Goal: Transaction & Acquisition: Book appointment/travel/reservation

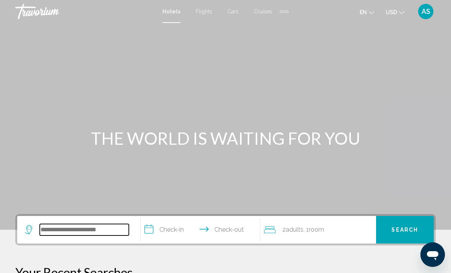
click at [79, 226] on input "Search widget" at bounding box center [84, 229] width 89 height 11
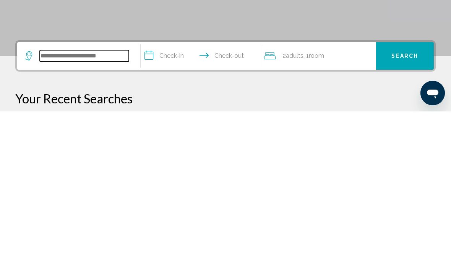
type input "*"
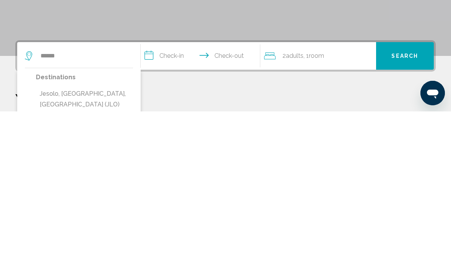
click at [105, 248] on button "Jesolo, Venetian Riviera, Italy (JLO)" at bounding box center [84, 260] width 97 height 25
type input "**********"
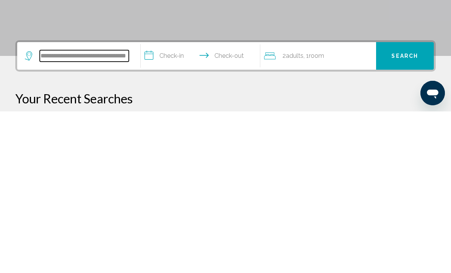
scroll to position [28, 0]
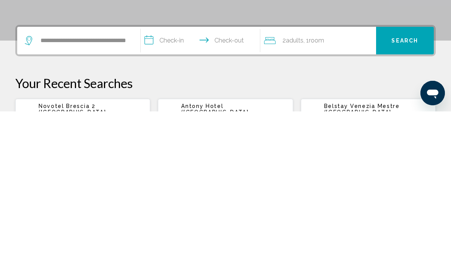
click at [177, 188] on input "**********" at bounding box center [202, 203] width 123 height 30
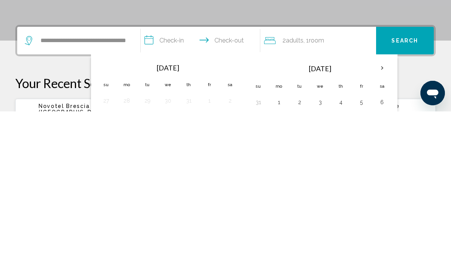
scroll to position [189, 0]
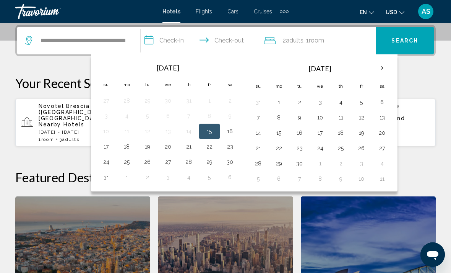
click at [212, 136] on button "15" at bounding box center [209, 131] width 12 height 11
click at [107, 148] on button "17" at bounding box center [106, 146] width 12 height 11
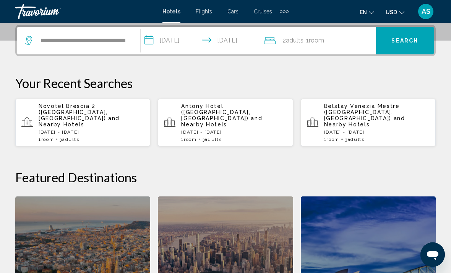
click at [245, 45] on input "**********" at bounding box center [202, 42] width 123 height 30
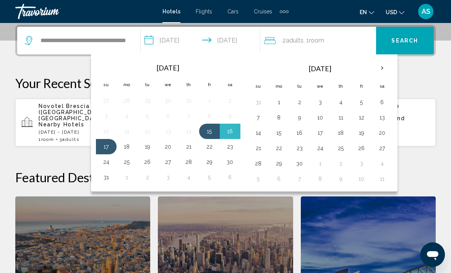
click at [215, 130] on button "15" at bounding box center [209, 131] width 12 height 11
click at [130, 150] on button "18" at bounding box center [127, 146] width 12 height 11
type input "**********"
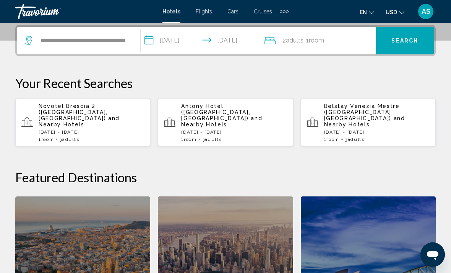
click at [347, 43] on div "2 Adult Adults , 1 Room rooms" at bounding box center [320, 40] width 112 height 11
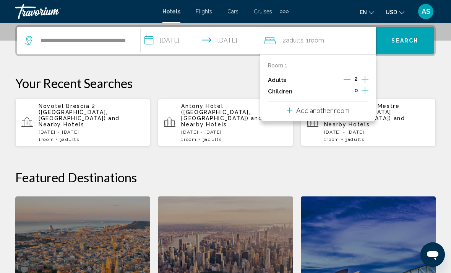
click at [368, 77] on icon "Increment adults" at bounding box center [365, 79] width 7 height 9
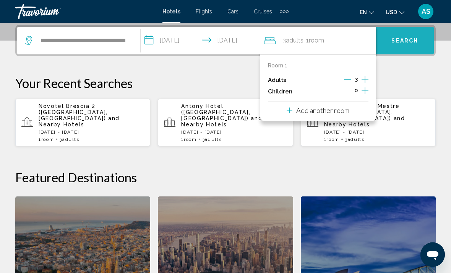
click at [414, 42] on span "Search" at bounding box center [404, 41] width 27 height 6
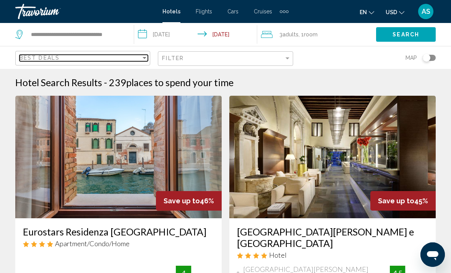
click at [147, 60] on div "Sort by" at bounding box center [144, 58] width 7 height 6
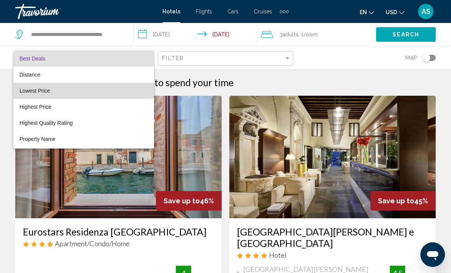
click at [102, 91] on span "Lowest Price" at bounding box center [83, 91] width 128 height 16
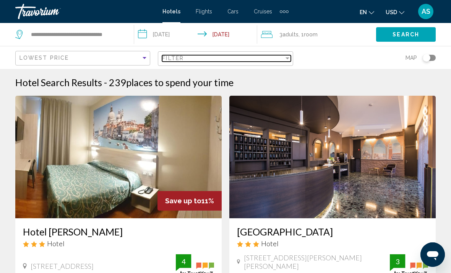
click at [278, 61] on div "Filter" at bounding box center [223, 58] width 122 height 6
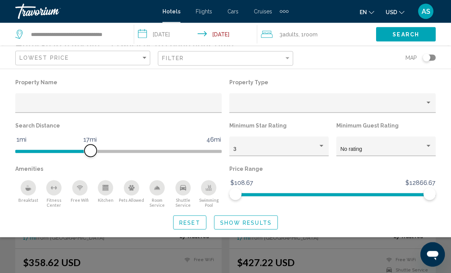
scroll to position [37, 0]
click at [257, 228] on button "Show Results" at bounding box center [246, 222] width 64 height 14
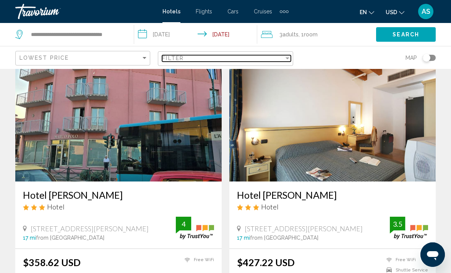
click at [290, 55] on mat-select "Filter" at bounding box center [226, 58] width 128 height 6
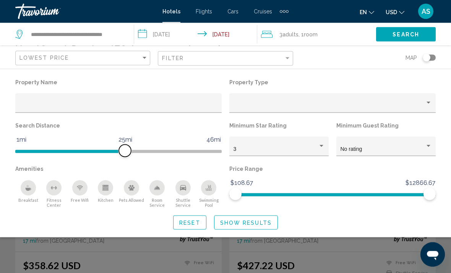
scroll to position [32, 0]
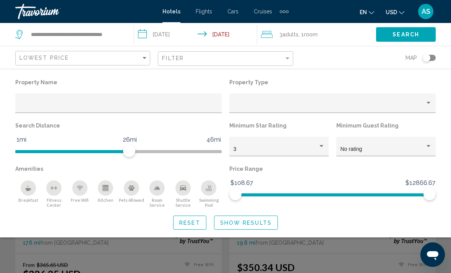
click at [262, 224] on span "Show Results" at bounding box center [246, 222] width 52 height 6
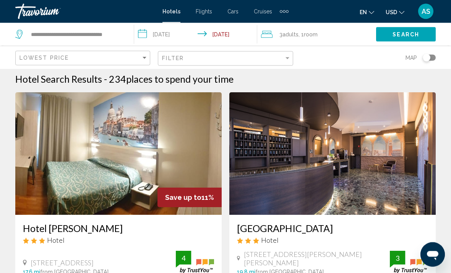
scroll to position [3, 0]
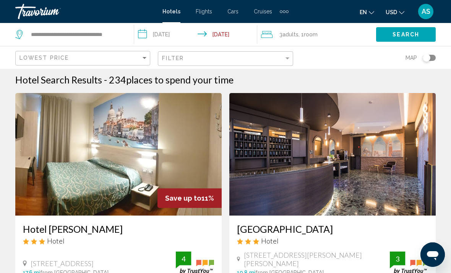
click at [394, 13] on span "USD" at bounding box center [391, 12] width 11 height 6
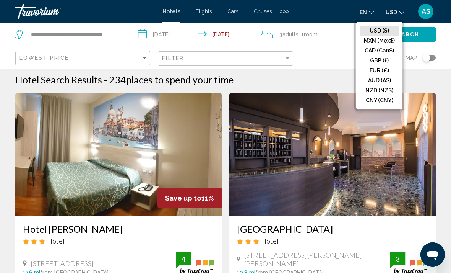
click at [388, 73] on button "EUR (€)" at bounding box center [379, 70] width 39 height 10
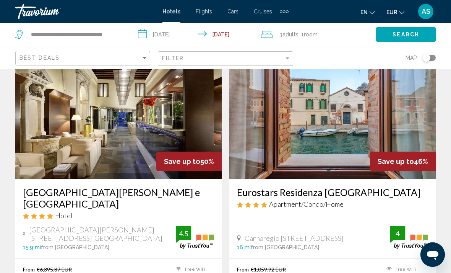
scroll to position [39, 0]
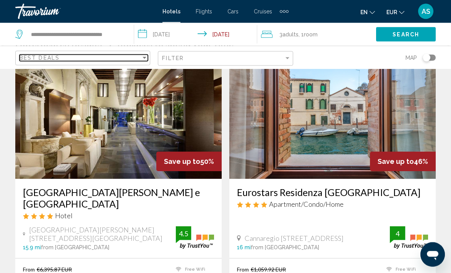
click at [133, 60] on div "Best Deals" at bounding box center [80, 58] width 122 height 6
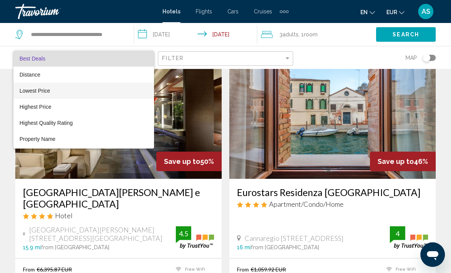
click at [99, 95] on span "Lowest Price" at bounding box center [83, 91] width 128 height 16
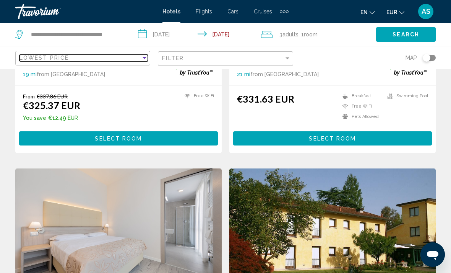
scroll to position [744, 0]
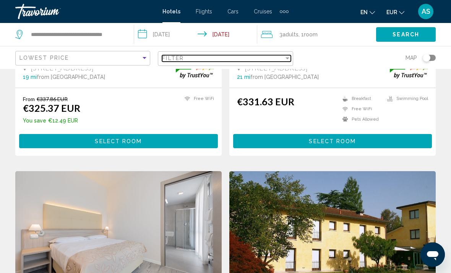
click at [254, 61] on div "Filter" at bounding box center [223, 58] width 122 height 6
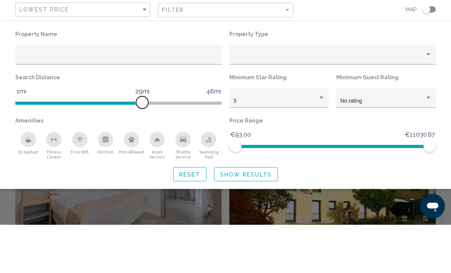
scroll to position [792, 0]
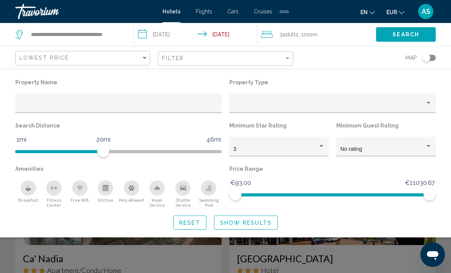
click at [418, 37] on span "Search" at bounding box center [406, 35] width 27 height 6
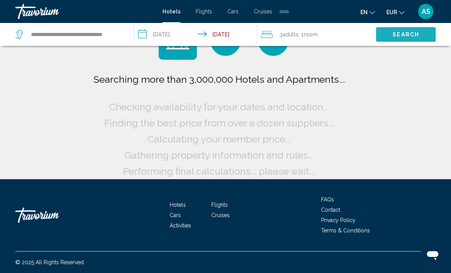
scroll to position [11, 0]
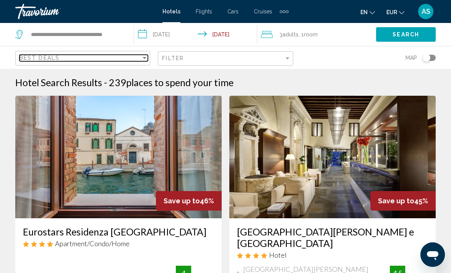
click at [141, 60] on div "Best Deals" at bounding box center [80, 58] width 122 height 6
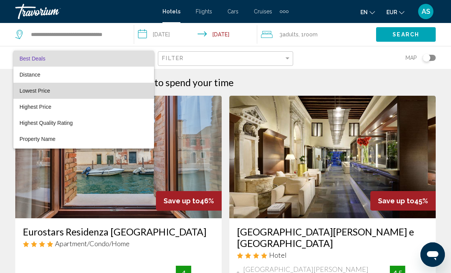
click at [57, 90] on span "Lowest Price" at bounding box center [83, 91] width 128 height 16
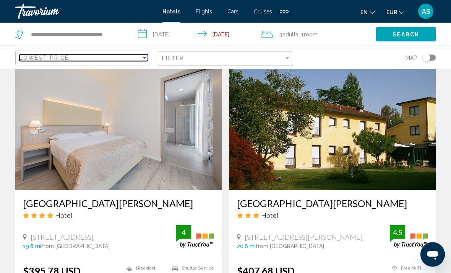
scroll to position [849, 0]
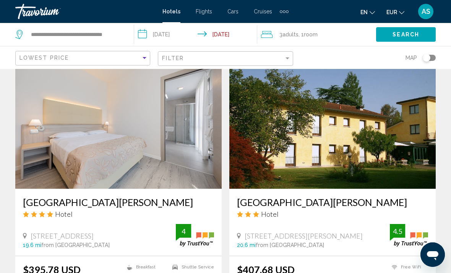
click at [398, 13] on button "EUR USD ($) MXN (Mex$) CAD (Can$) GBP (£) EUR (€) AUD (A$) NZD (NZ$) CNY (CN¥)" at bounding box center [395, 11] width 18 height 11
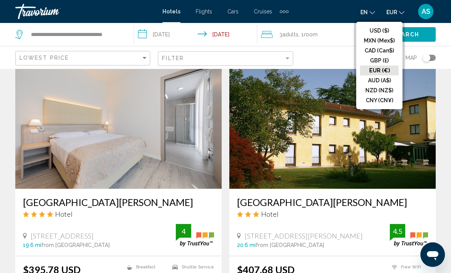
click at [392, 72] on button "EUR (€)" at bounding box center [379, 70] width 39 height 10
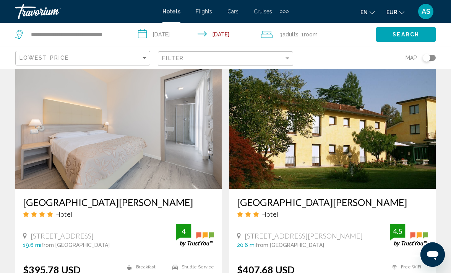
click at [400, 38] on span "Search" at bounding box center [406, 35] width 27 height 6
click at [408, 41] on button "Search" at bounding box center [406, 34] width 60 height 14
click at [403, 32] on span "Search" at bounding box center [406, 35] width 27 height 6
click at [408, 39] on button "Search" at bounding box center [406, 34] width 60 height 14
click at [408, 35] on span "Search" at bounding box center [406, 35] width 27 height 6
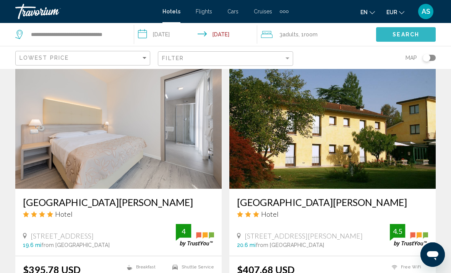
click at [406, 34] on span "Search" at bounding box center [406, 35] width 27 height 6
click at [396, 16] on button "EUR USD ($) MXN (Mex$) CAD (Can$) GBP (£) EUR (€) AUD (A$) NZD (NZ$) CNY (CN¥)" at bounding box center [395, 11] width 18 height 11
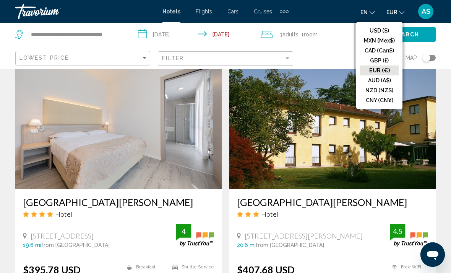
click at [394, 73] on button "EUR (€)" at bounding box center [379, 70] width 39 height 10
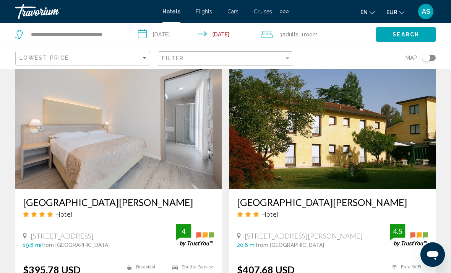
click at [409, 38] on span "Search" at bounding box center [406, 35] width 27 height 6
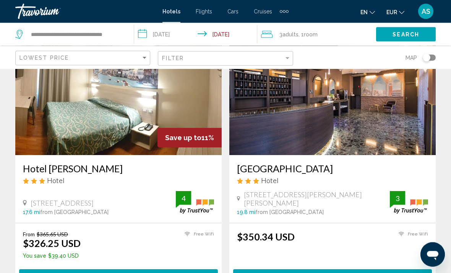
scroll to position [57, 0]
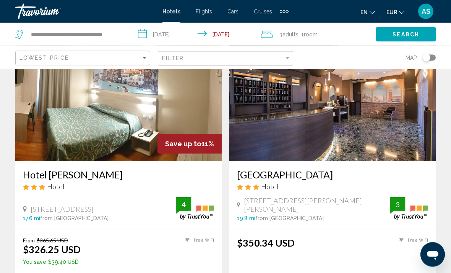
click at [286, 36] on span "Adults" at bounding box center [290, 34] width 16 height 6
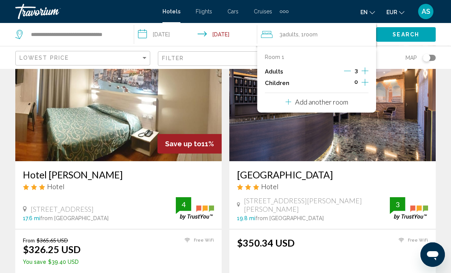
click at [406, 57] on span "Map" at bounding box center [411, 57] width 11 height 11
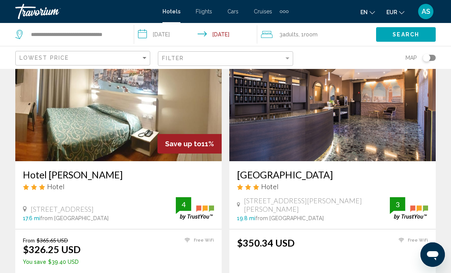
click at [402, 36] on span "Search" at bounding box center [406, 35] width 27 height 6
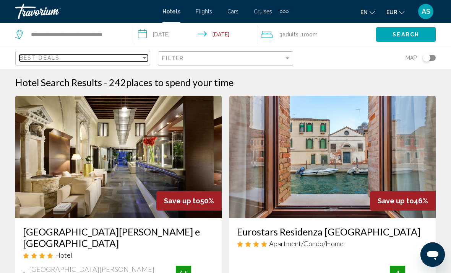
click at [148, 56] on div "Sort by" at bounding box center [144, 58] width 7 height 6
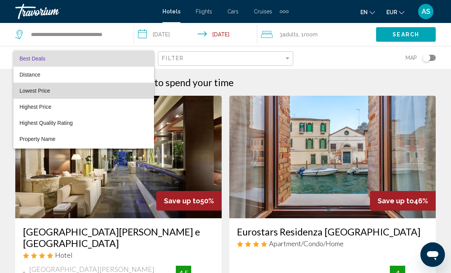
click at [114, 95] on span "Lowest Price" at bounding box center [83, 91] width 128 height 16
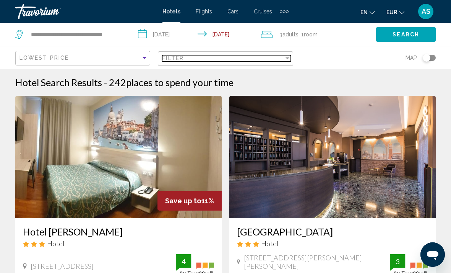
click at [276, 57] on div "Filter" at bounding box center [223, 58] width 122 height 6
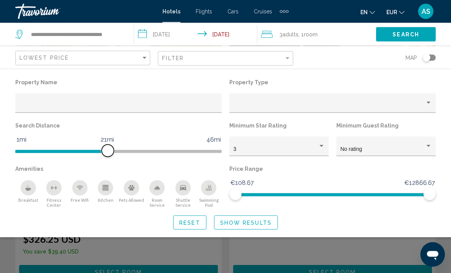
scroll to position [67, 0]
click at [262, 221] on span "Show Results" at bounding box center [246, 222] width 52 height 6
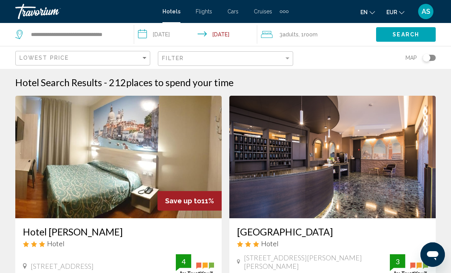
click at [401, 15] on button "EUR USD ($) MXN (Mex$) CAD (Can$) GBP (£) EUR (€) AUD (A$) NZD (NZ$) CNY (CN¥)" at bounding box center [395, 11] width 18 height 11
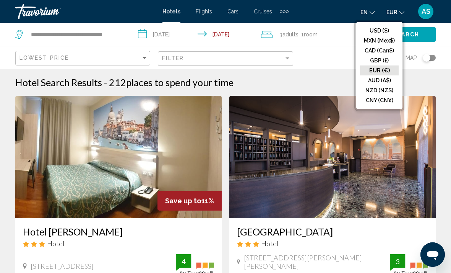
click at [386, 74] on button "EUR (€)" at bounding box center [379, 70] width 39 height 10
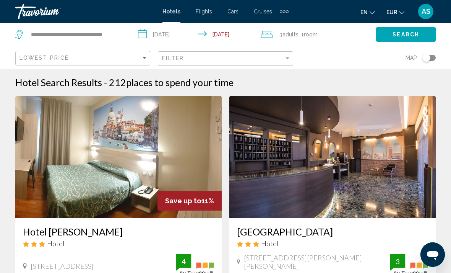
click at [399, 39] on button "Search" at bounding box center [406, 34] width 60 height 14
click at [405, 37] on span "Search" at bounding box center [406, 35] width 27 height 6
click at [402, 16] on button "EUR USD ($) MXN (Mex$) CAD (Can$) GBP (£) EUR (€) AUD (A$) NZD (NZ$) CNY (CN¥)" at bounding box center [395, 11] width 18 height 11
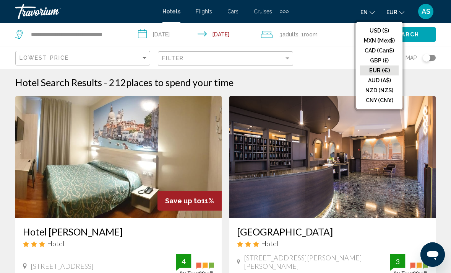
click at [383, 73] on button "EUR (€)" at bounding box center [379, 70] width 39 height 10
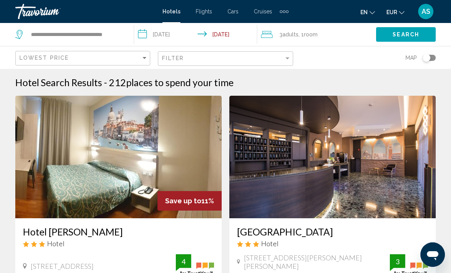
click at [398, 11] on button "EUR USD ($) MXN (Mex$) CAD (Can$) GBP (£) EUR (€) AUD (A$) NZD (NZ$) CNY (CN¥)" at bounding box center [395, 11] width 18 height 11
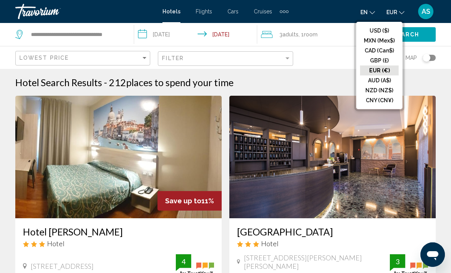
click at [379, 51] on button "CAD (Can$)" at bounding box center [379, 50] width 39 height 10
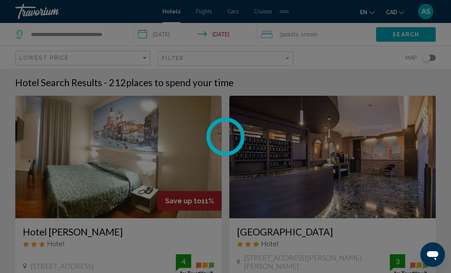
click at [396, 10] on div at bounding box center [225, 136] width 451 height 273
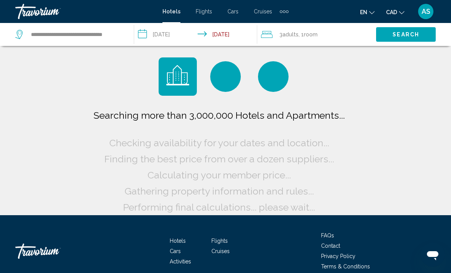
click at [404, 9] on mat-icon "Change currency" at bounding box center [401, 11] width 5 height 5
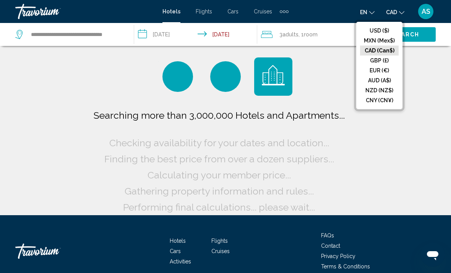
click at [383, 64] on button "GBP (£)" at bounding box center [379, 60] width 39 height 10
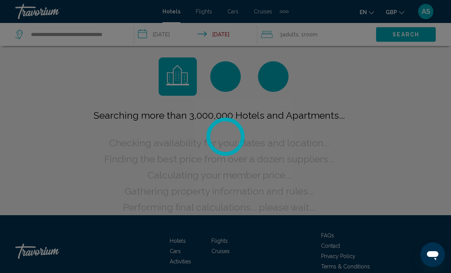
click at [403, 10] on icon "Change currency" at bounding box center [401, 12] width 5 height 5
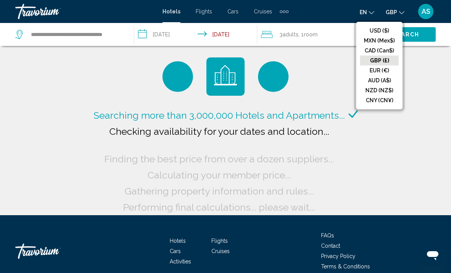
click at [380, 70] on button "EUR (€)" at bounding box center [379, 70] width 39 height 10
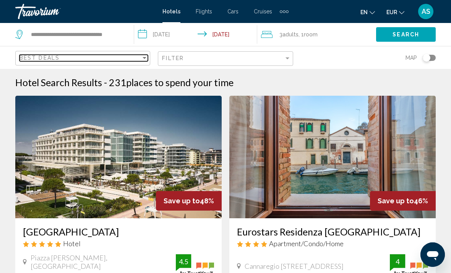
click at [135, 57] on div "Best Deals" at bounding box center [80, 58] width 122 height 6
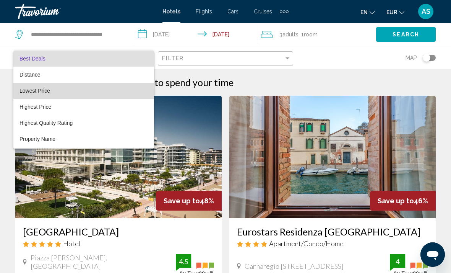
click at [89, 89] on span "Lowest Price" at bounding box center [83, 91] width 128 height 16
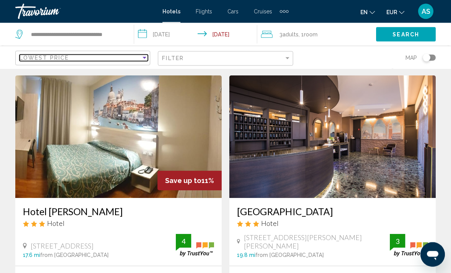
scroll to position [19, 0]
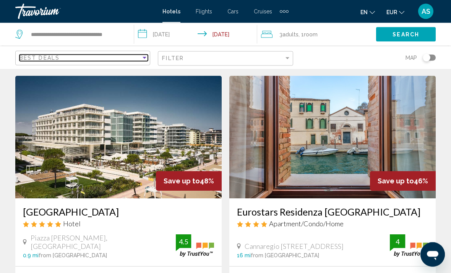
scroll to position [20, 0]
click at [145, 55] on div "Sort by" at bounding box center [144, 58] width 7 height 6
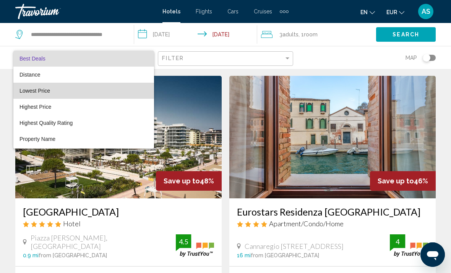
click at [95, 89] on span "Lowest Price" at bounding box center [83, 91] width 128 height 16
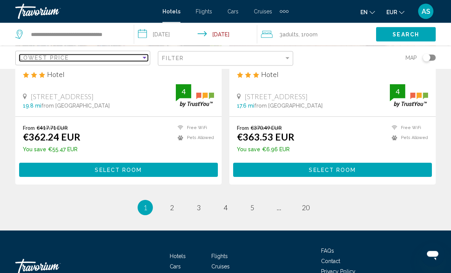
scroll to position [1559, 0]
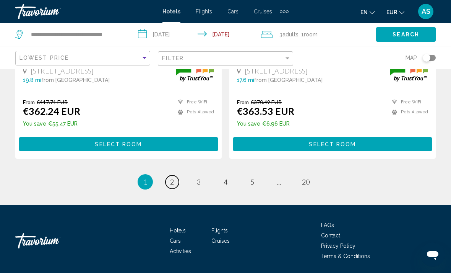
click at [174, 182] on link "page 2" at bounding box center [172, 181] width 13 height 13
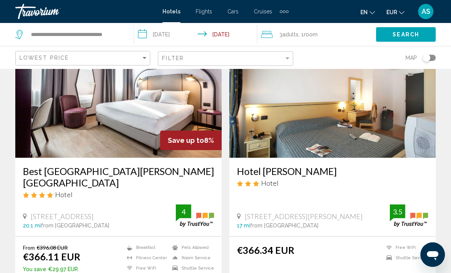
scroll to position [62, 0]
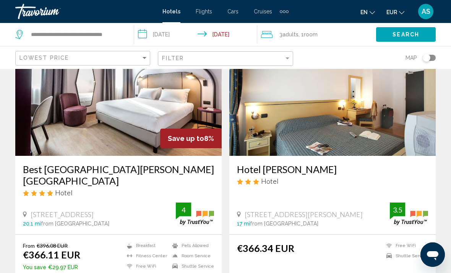
click at [117, 136] on img "Main content" at bounding box center [118, 94] width 206 height 122
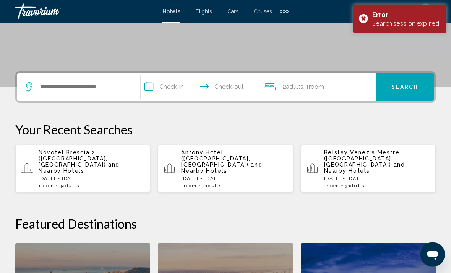
scroll to position [144, 0]
